Goal: Information Seeking & Learning: Compare options

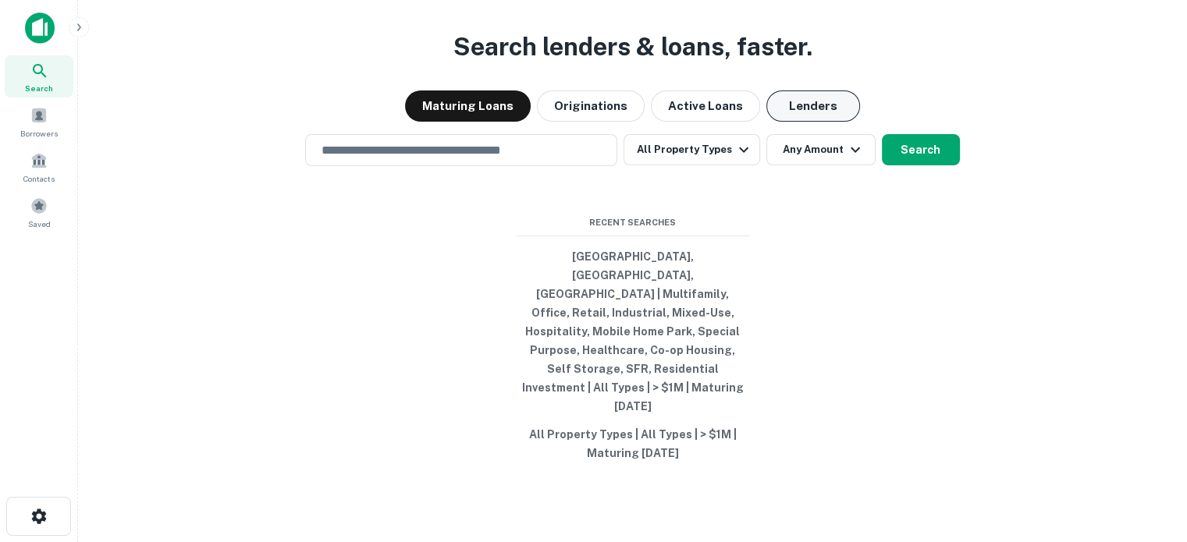
click at [773, 122] on button "Lenders" at bounding box center [813, 106] width 94 height 31
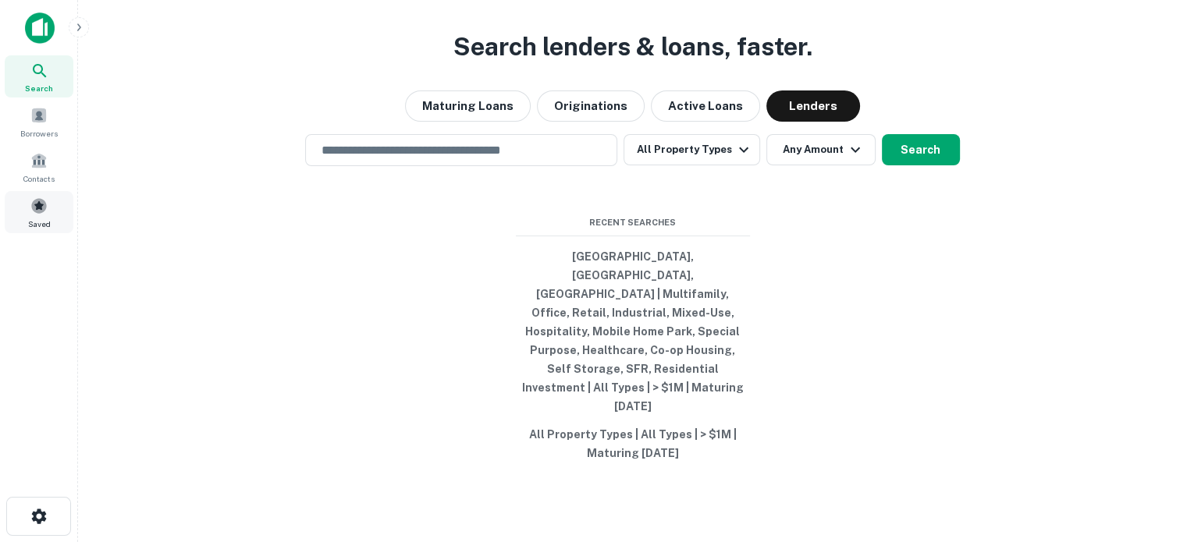
click at [28, 198] on div "Saved" at bounding box center [39, 212] width 69 height 42
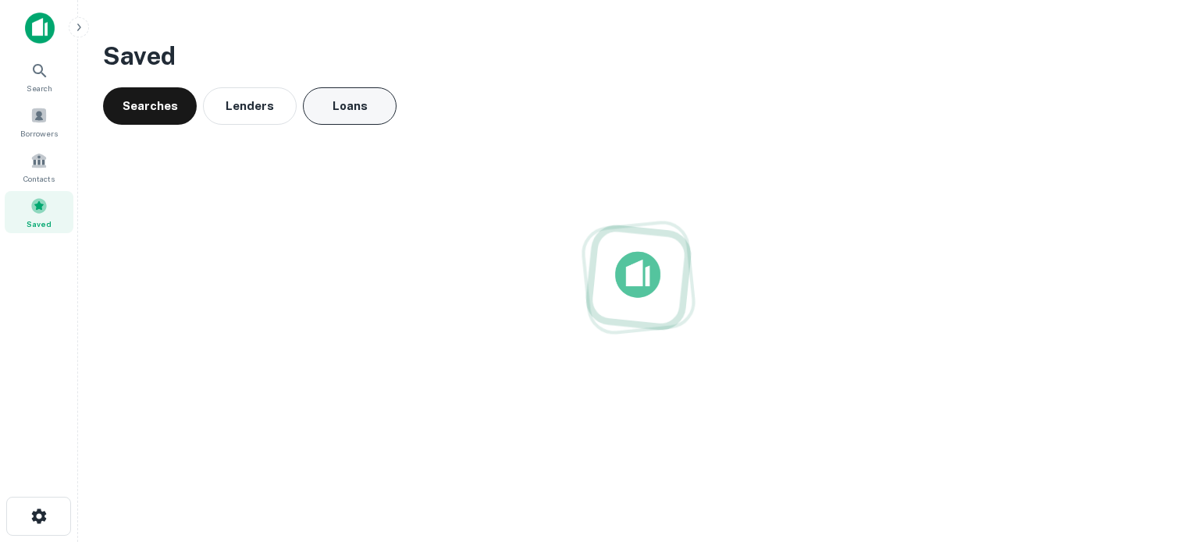
click at [357, 102] on button "Loans" at bounding box center [350, 105] width 94 height 37
click at [222, 102] on button "Lenders" at bounding box center [250, 105] width 94 height 37
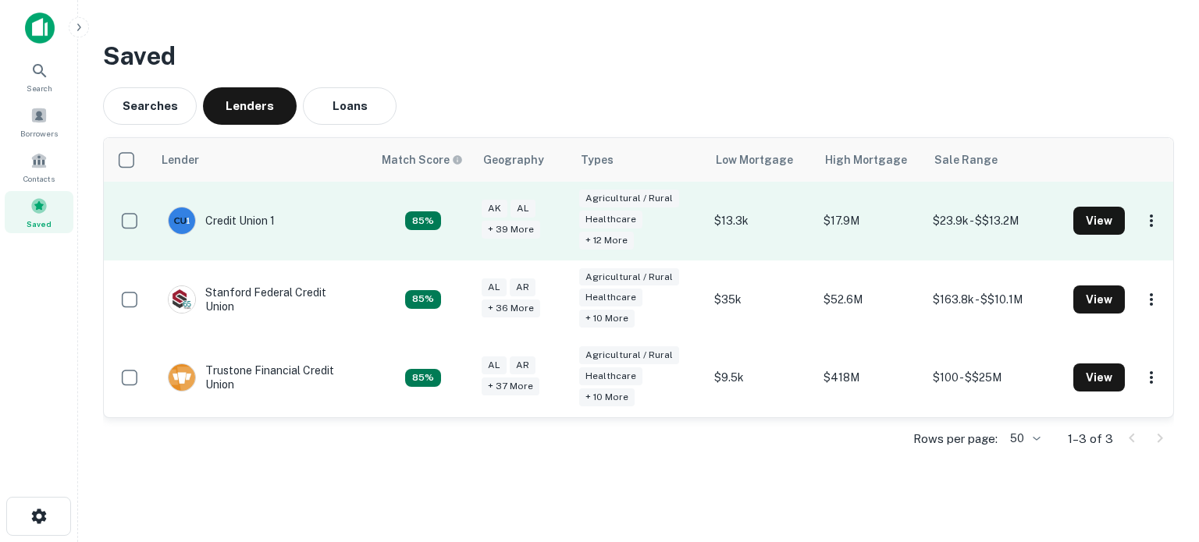
click at [1072, 232] on td "View" at bounding box center [1119, 221] width 108 height 79
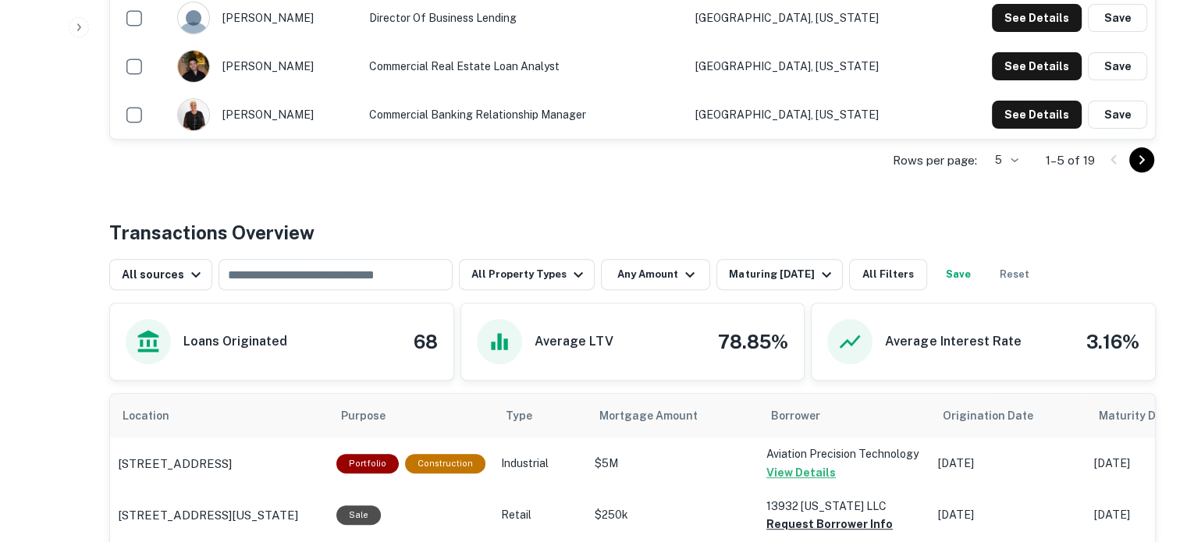
scroll to position [780, 0]
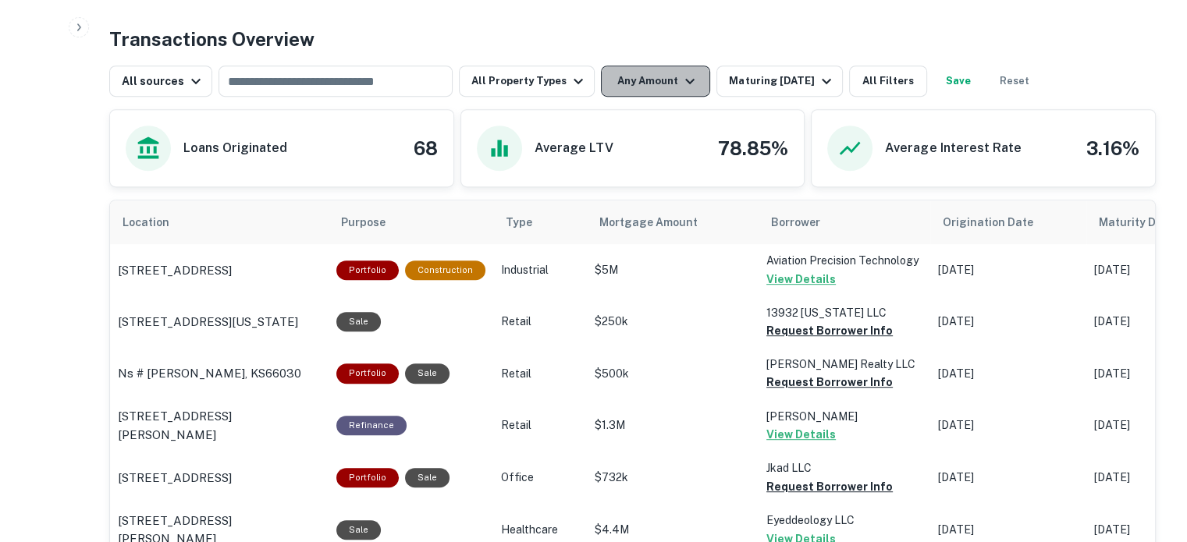
click at [646, 91] on button "Any Amount" at bounding box center [655, 81] width 109 height 31
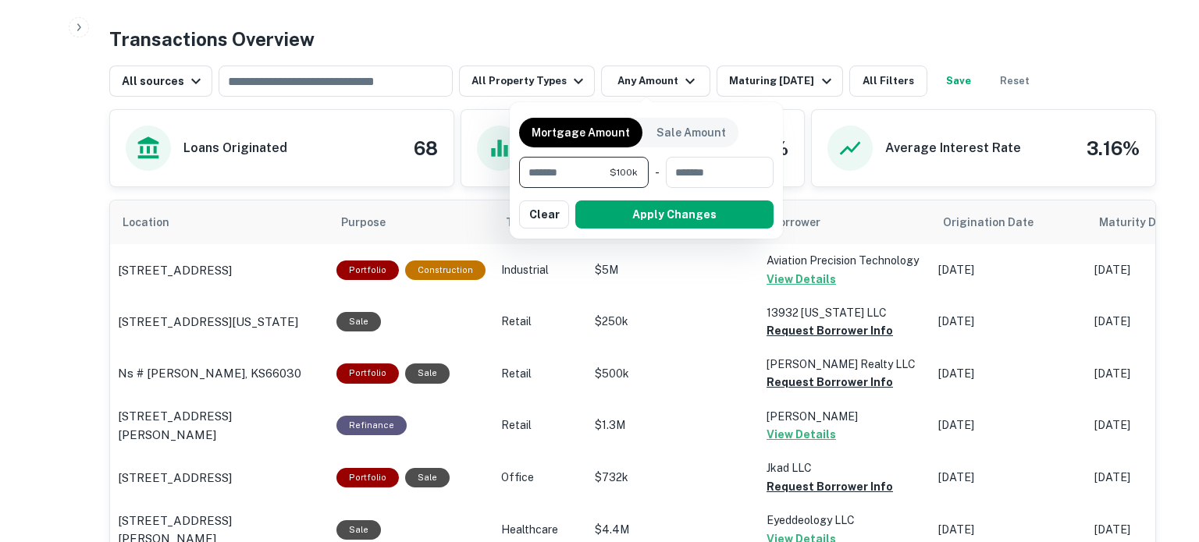
type input "*******"
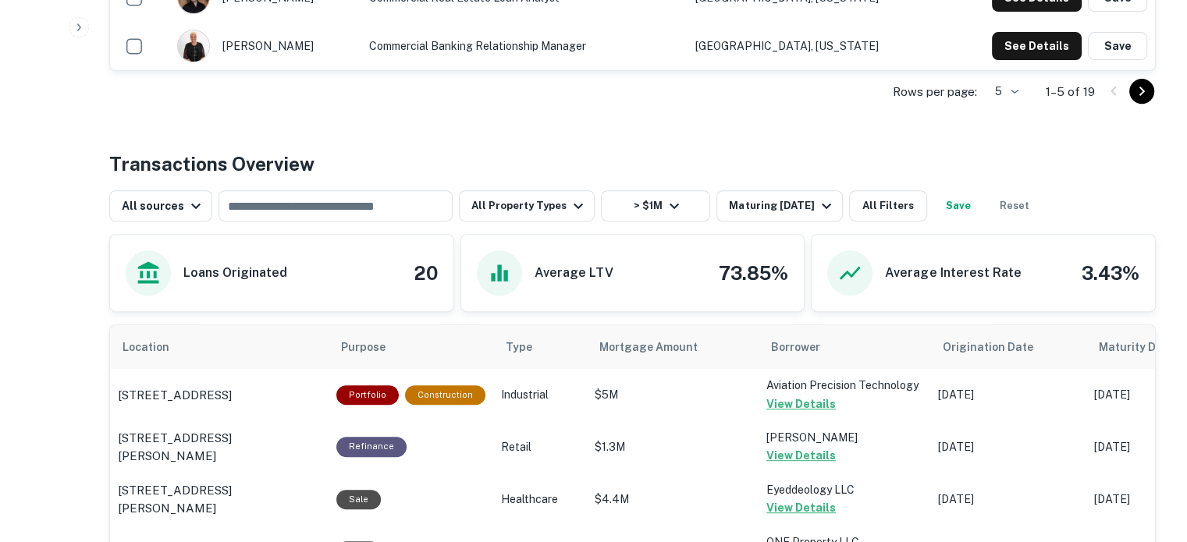
scroll to position [780, 0]
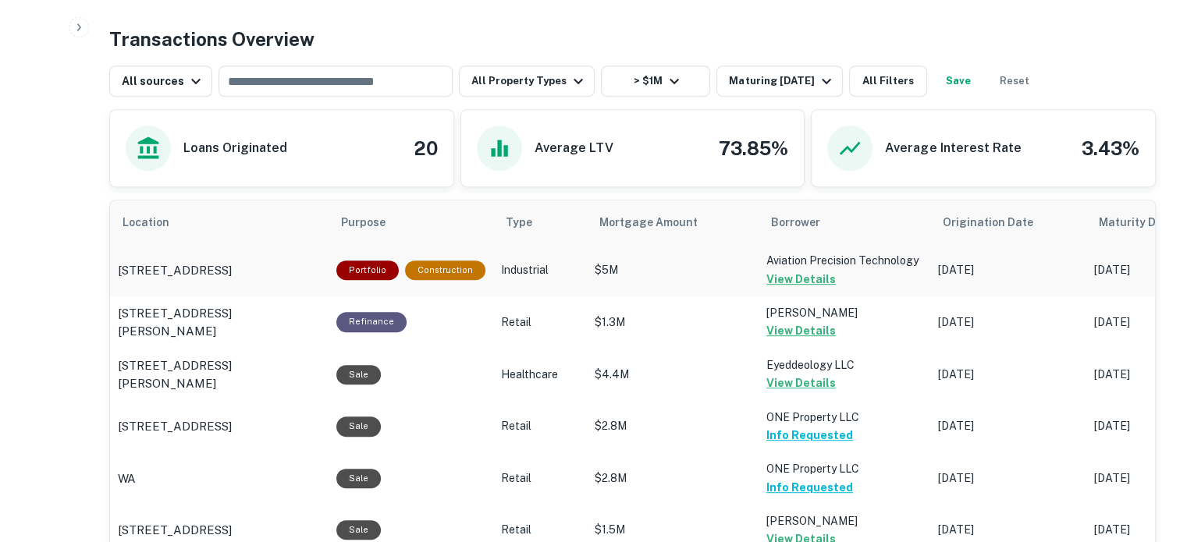
drag, startPoint x: 924, startPoint y: 299, endPoint x: 961, endPoint y: 291, distance: 38.3
click at [949, 297] on tr "226 Winsor St Jamestown, NY14701 Refinance Retail $1.3M Goyal Aneesh View Detai…" at bounding box center [1123, 323] width 2027 height 52
drag, startPoint x: 1084, startPoint y: 76, endPoint x: 1042, endPoint y: 69, distance: 42.9
click at [1079, 73] on div "All sources ​ All Property Types > $1M Maturing In 1 Year All Filters Save Reset" at bounding box center [632, 75] width 1047 height 44
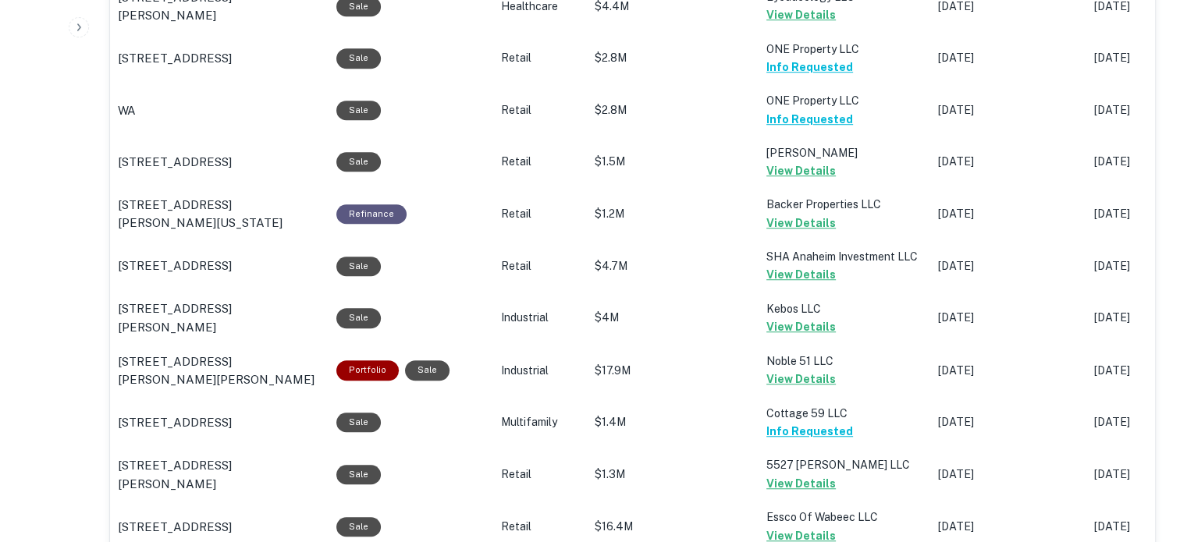
scroll to position [1405, 0]
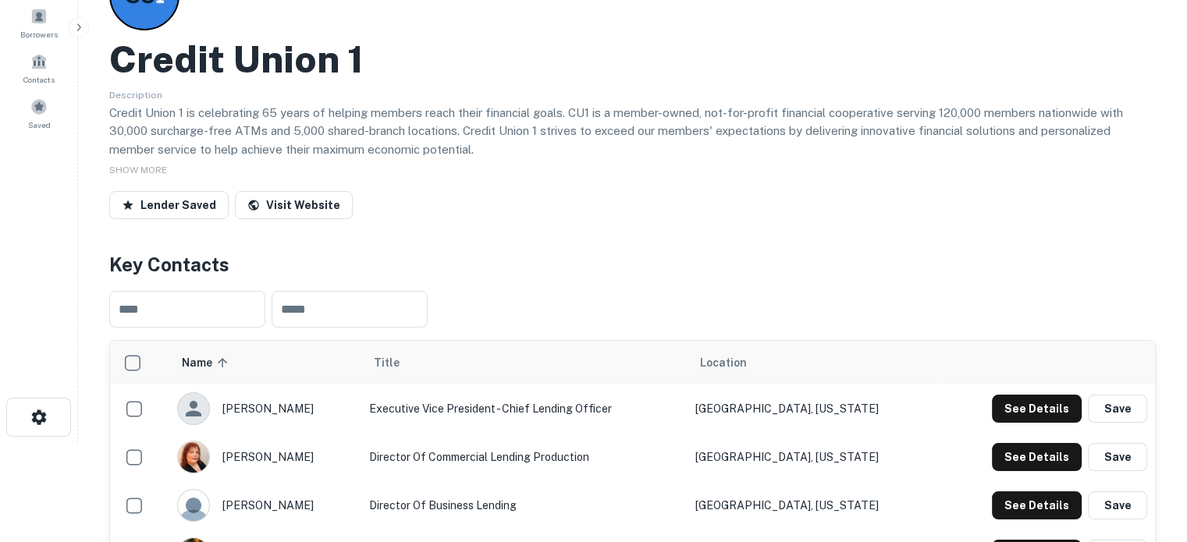
scroll to position [156, 0]
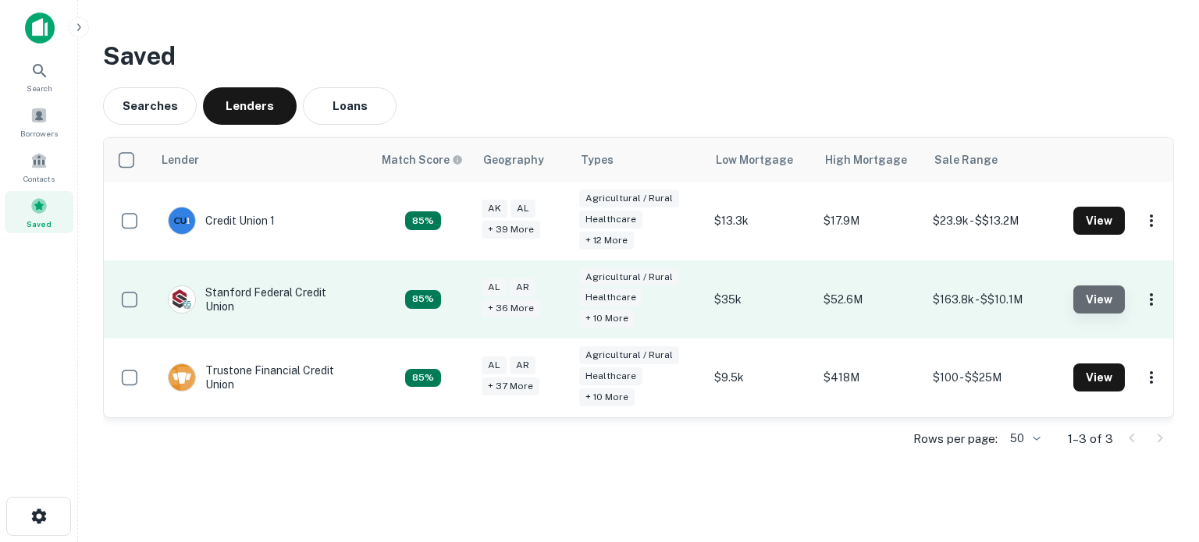
click at [1096, 293] on button "View" at bounding box center [1099, 300] width 52 height 28
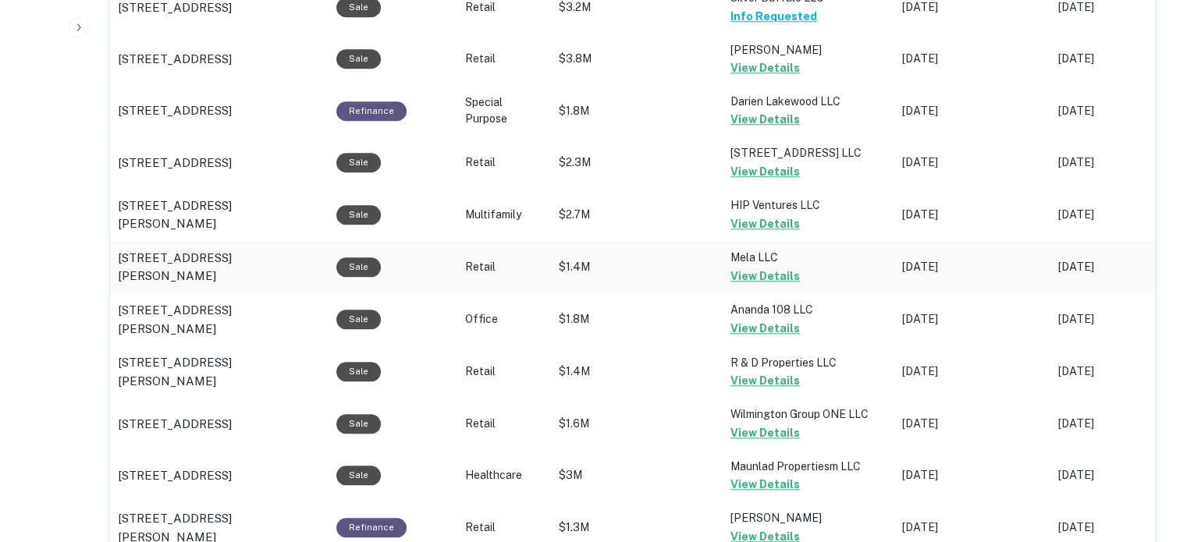
scroll to position [1608, 0]
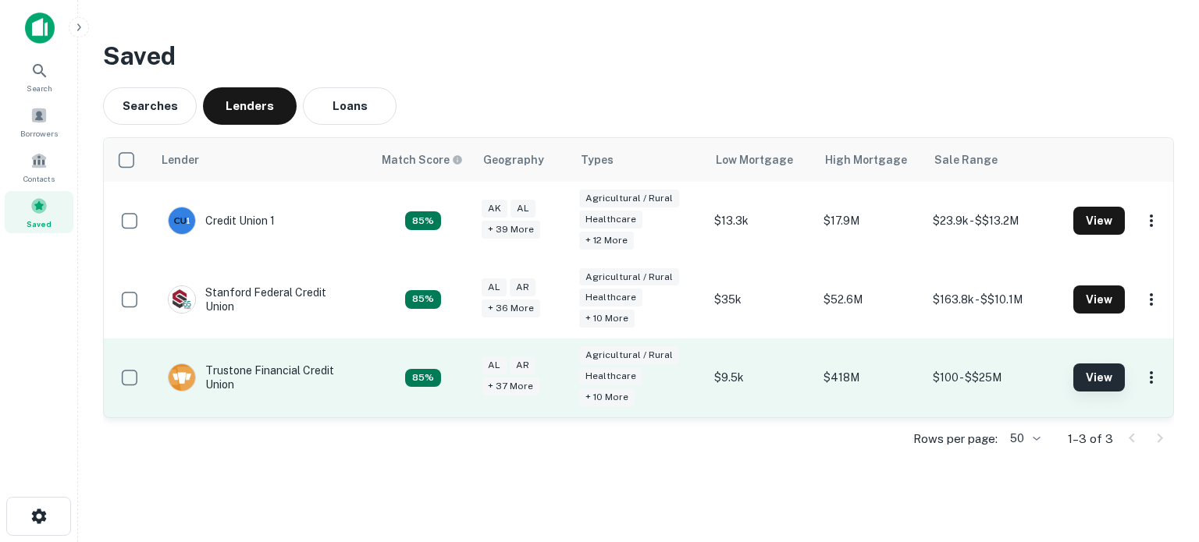
click at [1086, 383] on button "View" at bounding box center [1099, 378] width 52 height 28
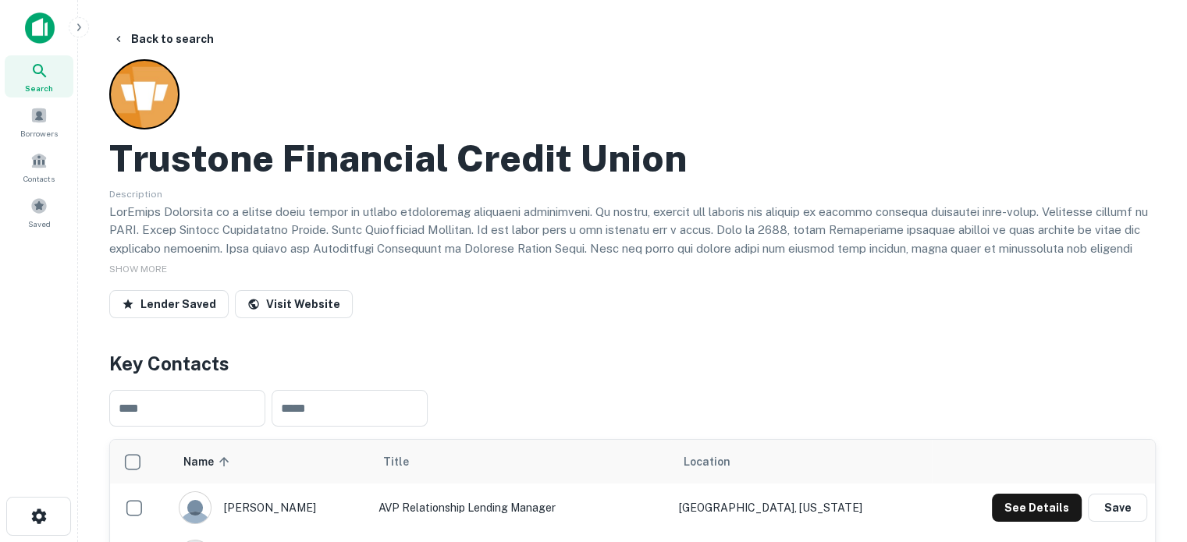
click at [906, 315] on div "Lender Saved Visit Website" at bounding box center [632, 307] width 1047 height 34
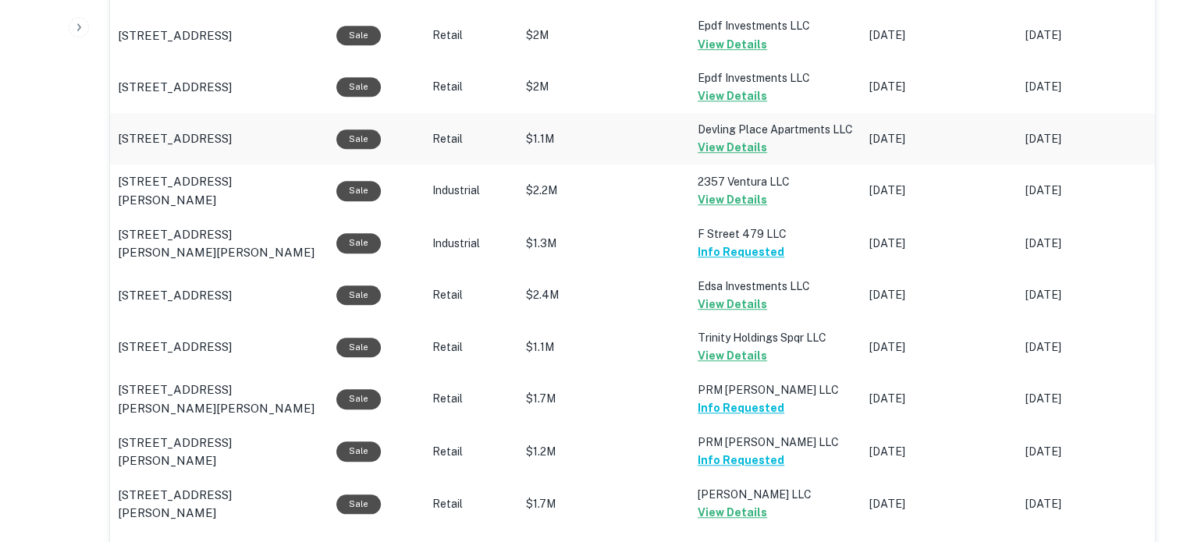
scroll to position [1483, 0]
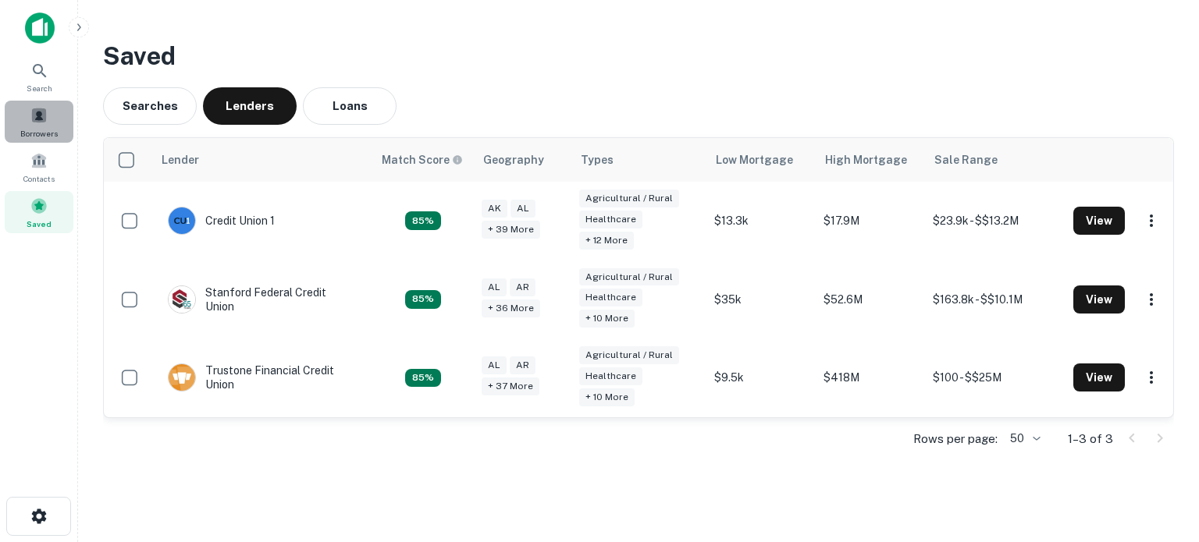
click at [66, 137] on div "Borrowers" at bounding box center [39, 122] width 69 height 42
